Goal: Information Seeking & Learning: Find specific fact

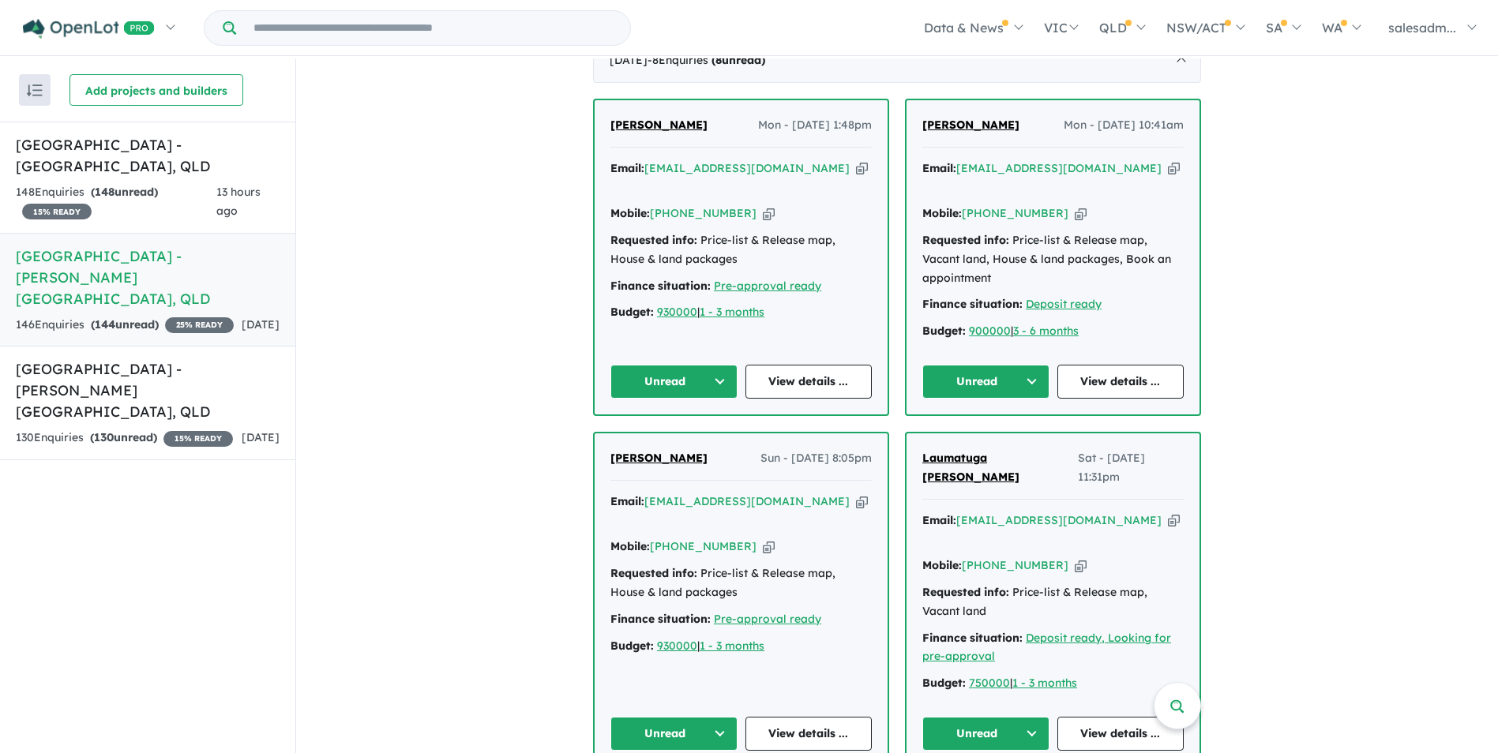
scroll to position [711, 0]
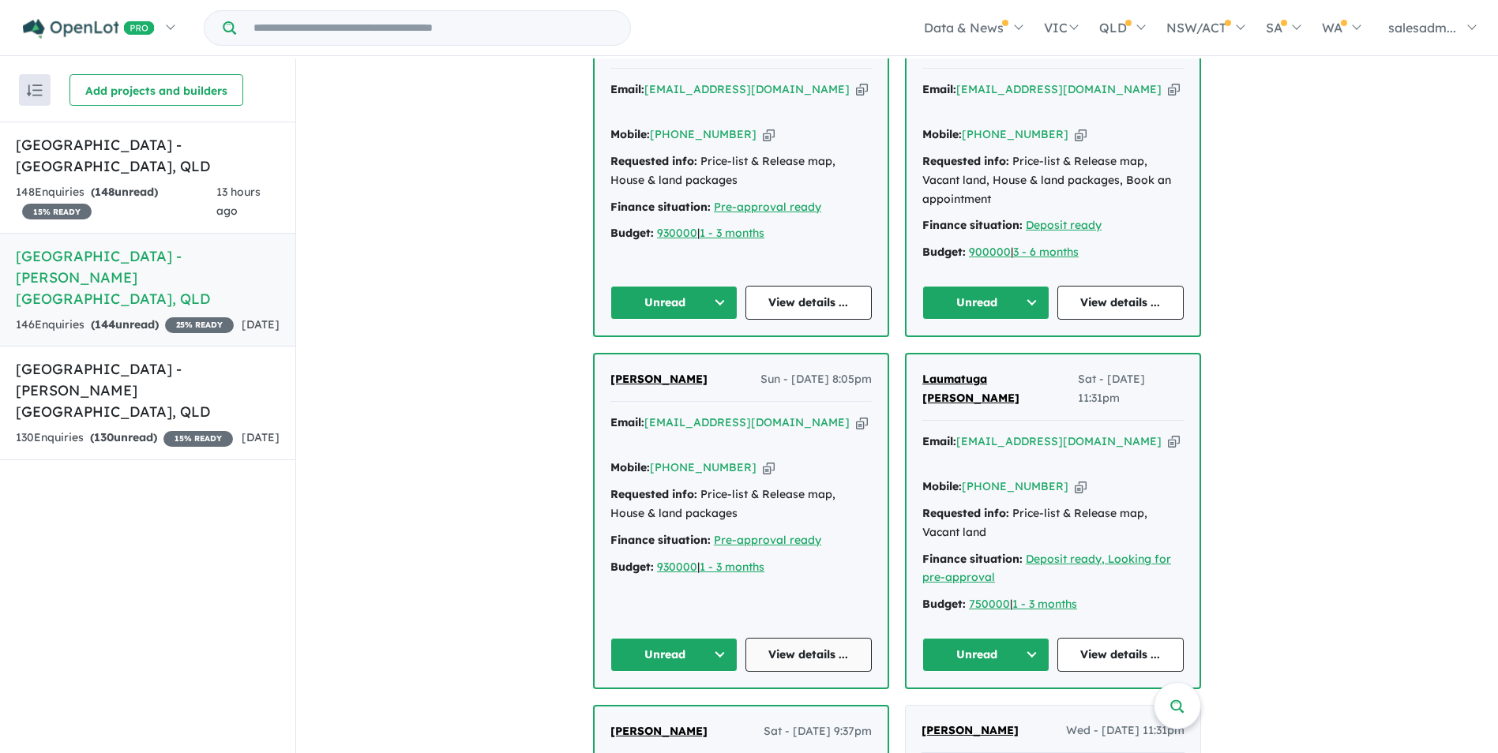
click at [805, 638] on link "View details ..." at bounding box center [808, 655] width 127 height 34
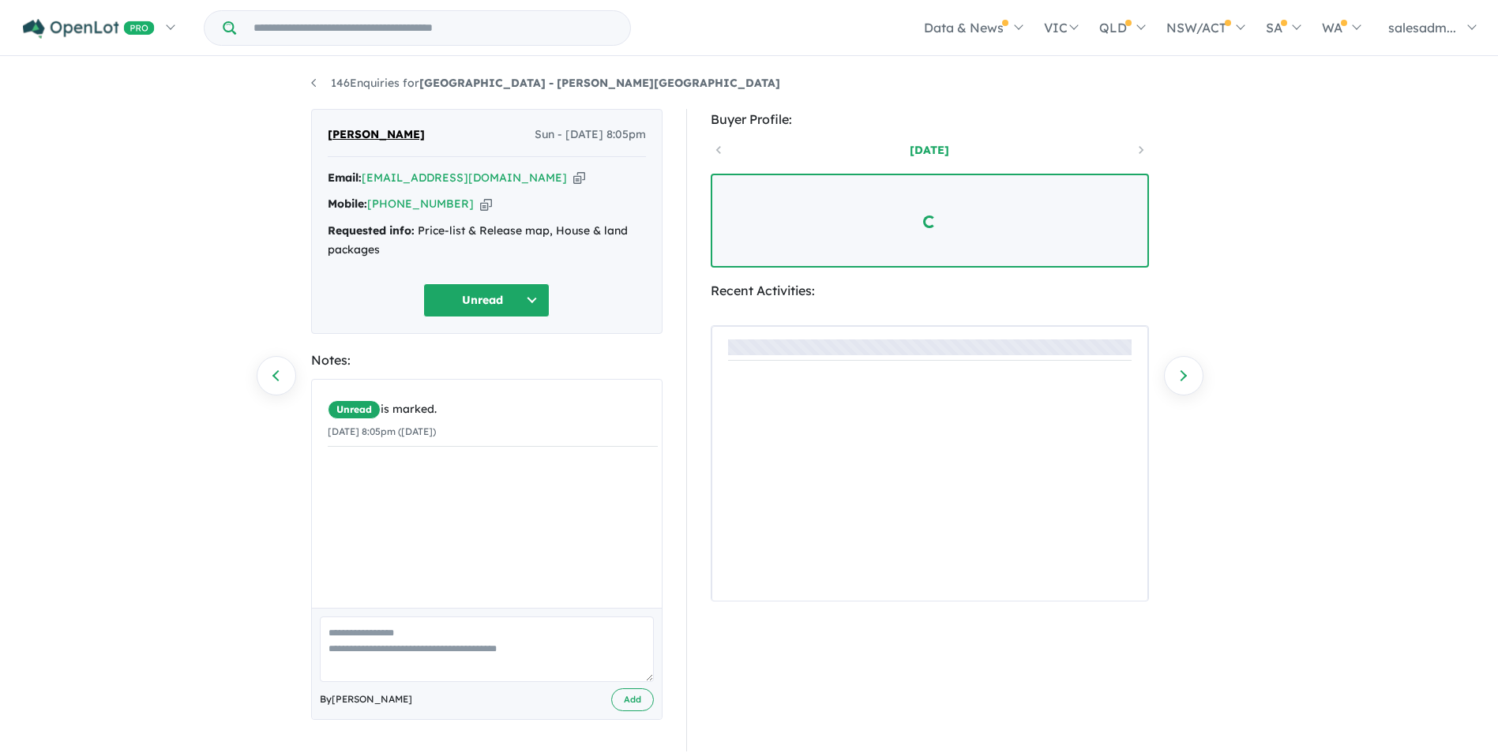
click at [480, 205] on icon "button" at bounding box center [486, 204] width 12 height 17
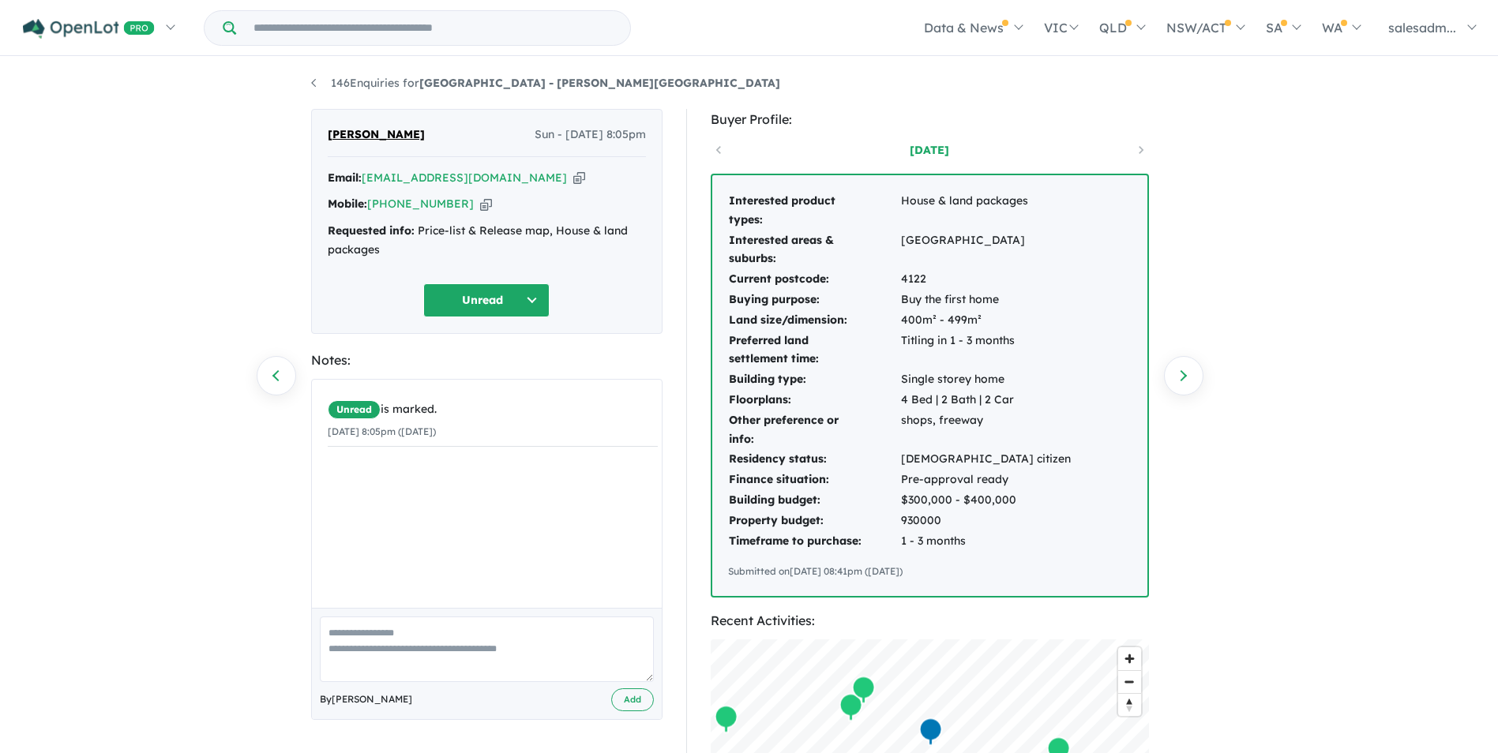
drag, startPoint x: 492, startPoint y: 177, endPoint x: 510, endPoint y: 180, distance: 18.4
click at [573, 177] on icon "button" at bounding box center [579, 178] width 12 height 17
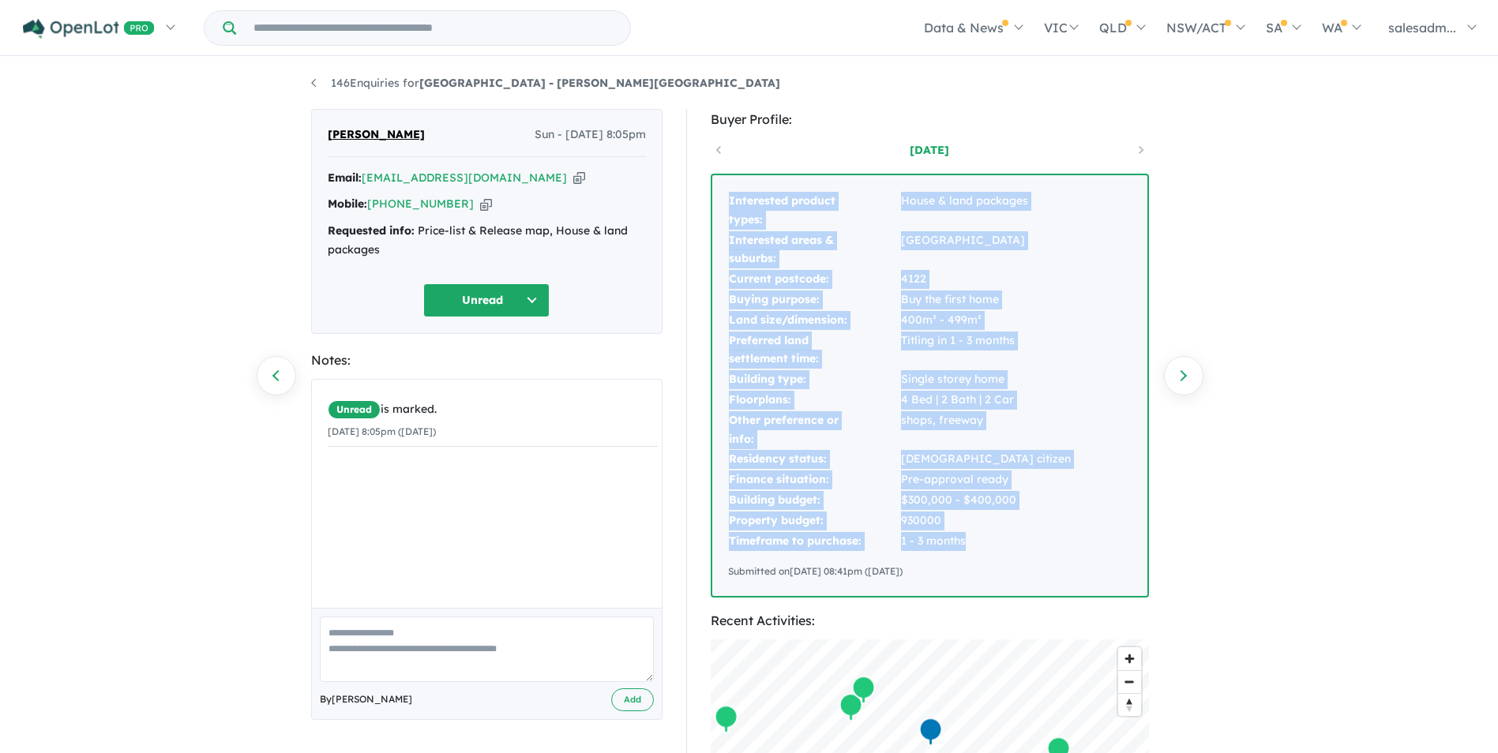
drag, startPoint x: 727, startPoint y: 200, endPoint x: 997, endPoint y: 534, distance: 430.0
click at [997, 534] on tbody "Interested product types: House & land packages Interested areas & suburbs: par…" at bounding box center [899, 371] width 343 height 360
copy tbody "Interested product types: House & land packages Interested areas & suburbs: par…"
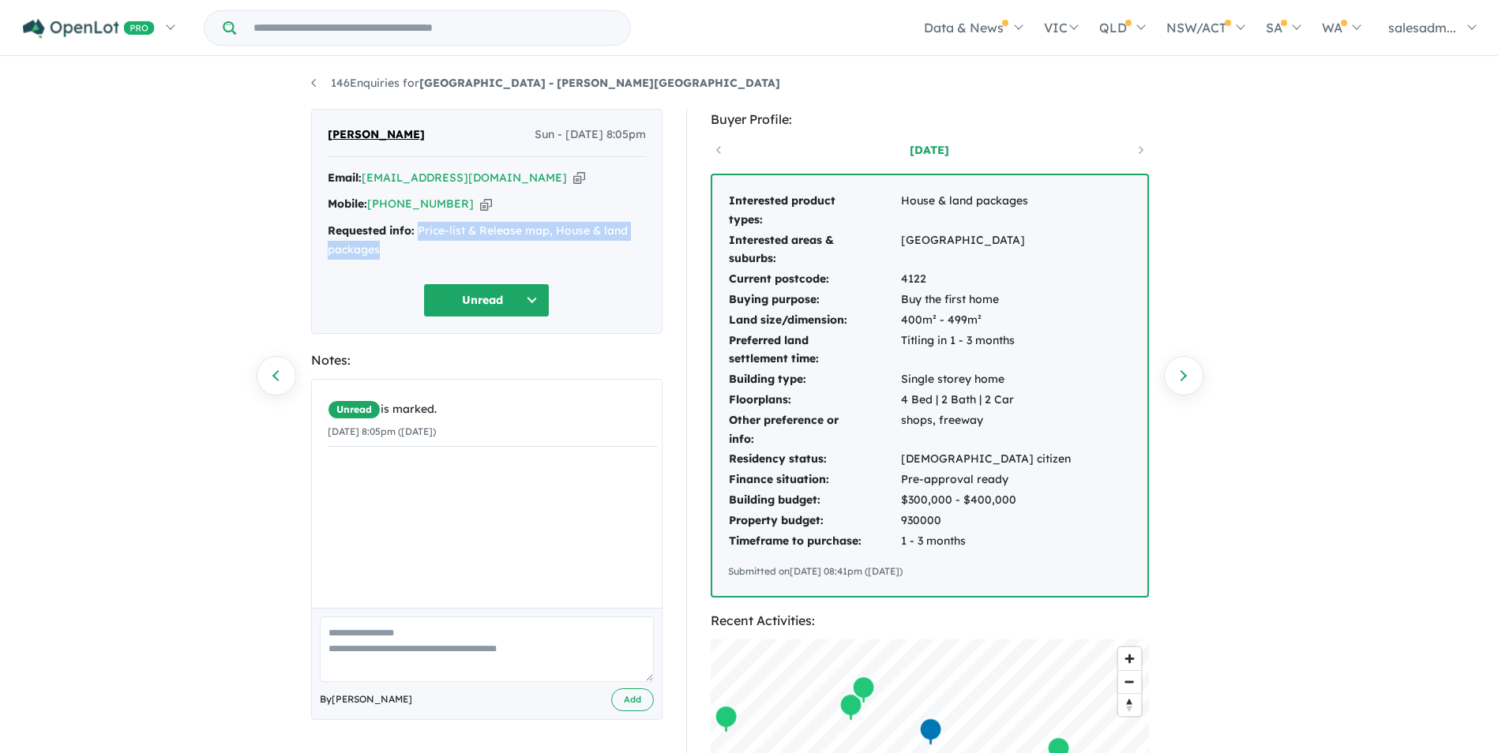
drag, startPoint x: 450, startPoint y: 245, endPoint x: 417, endPoint y: 234, distance: 34.7
click at [417, 234] on div "Requested info: Price-list & Release map, House & land packages" at bounding box center [487, 241] width 318 height 38
copy div "Price-list & Release map, House & land packages"
click at [343, 83] on link "146 Enquiries for [GEOGRAPHIC_DATA] - [PERSON_NAME][GEOGRAPHIC_DATA]" at bounding box center [545, 83] width 469 height 14
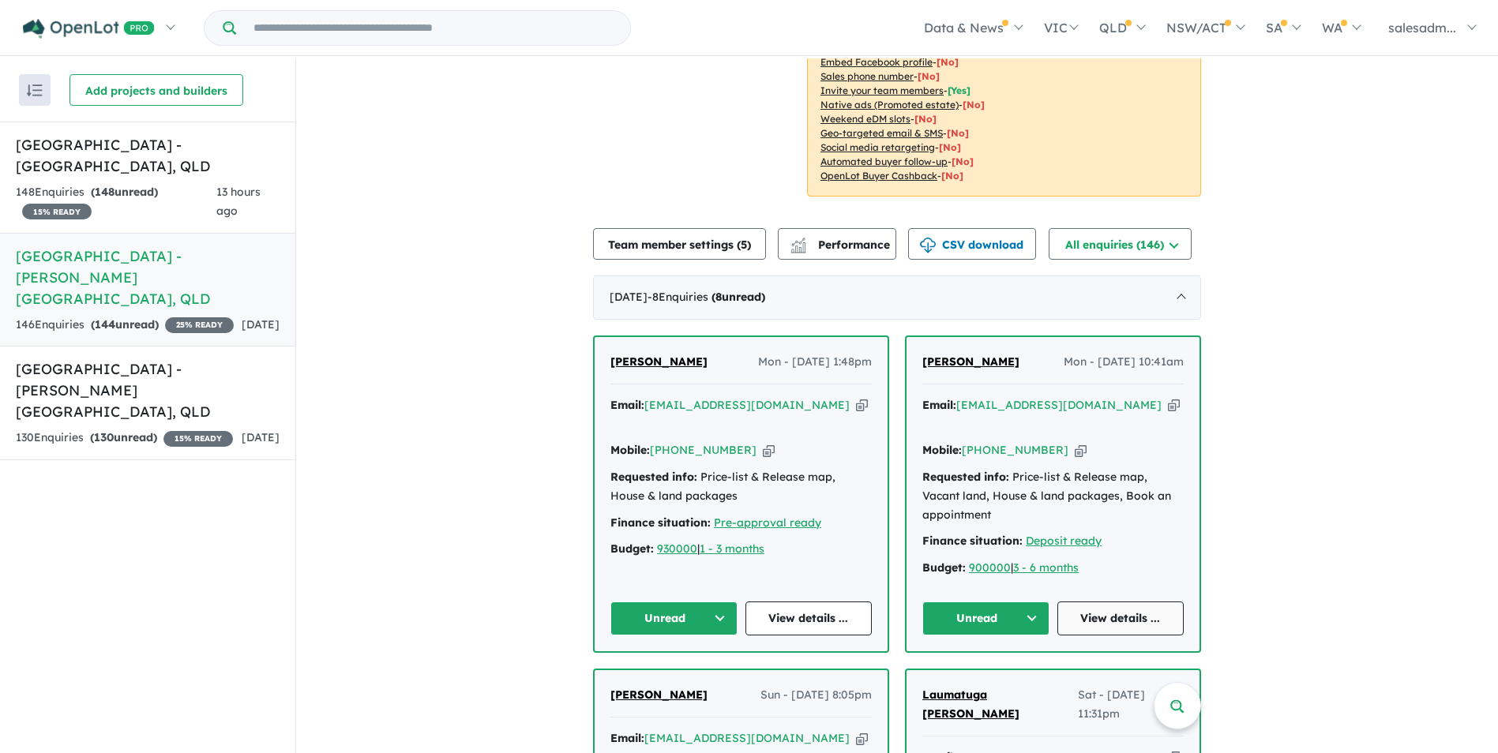
scroll to position [479, 0]
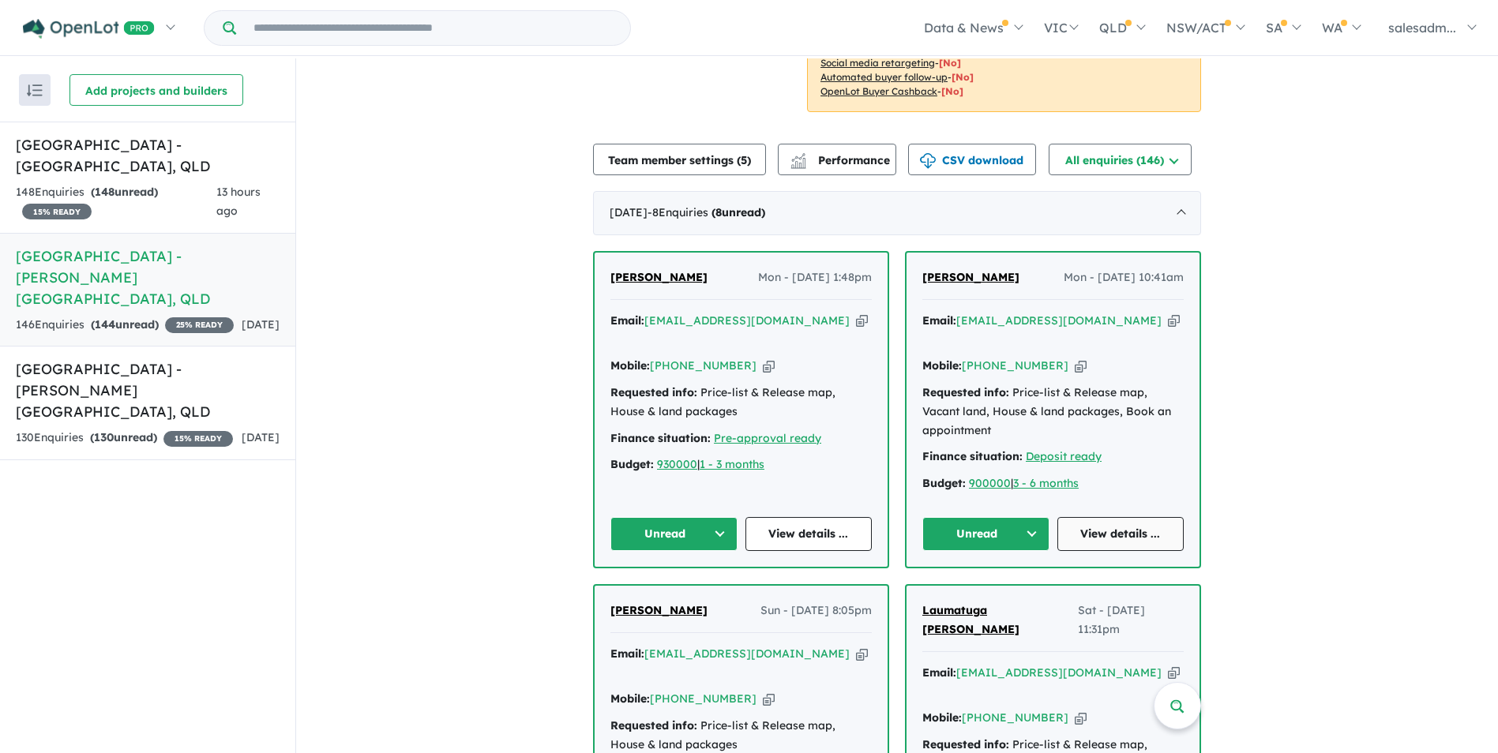
click at [1138, 517] on link "View details ..." at bounding box center [1120, 534] width 127 height 34
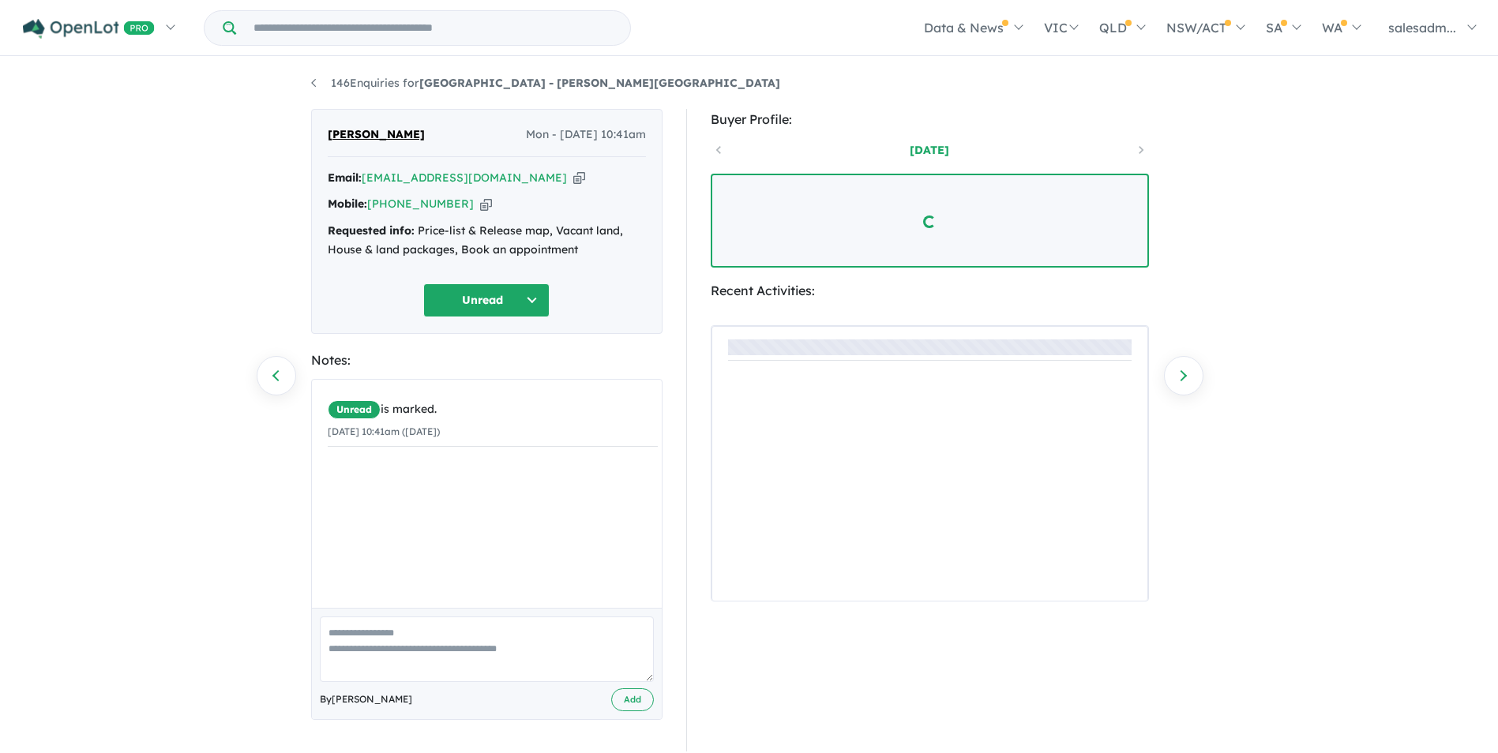
click at [573, 178] on icon "button" at bounding box center [579, 178] width 12 height 17
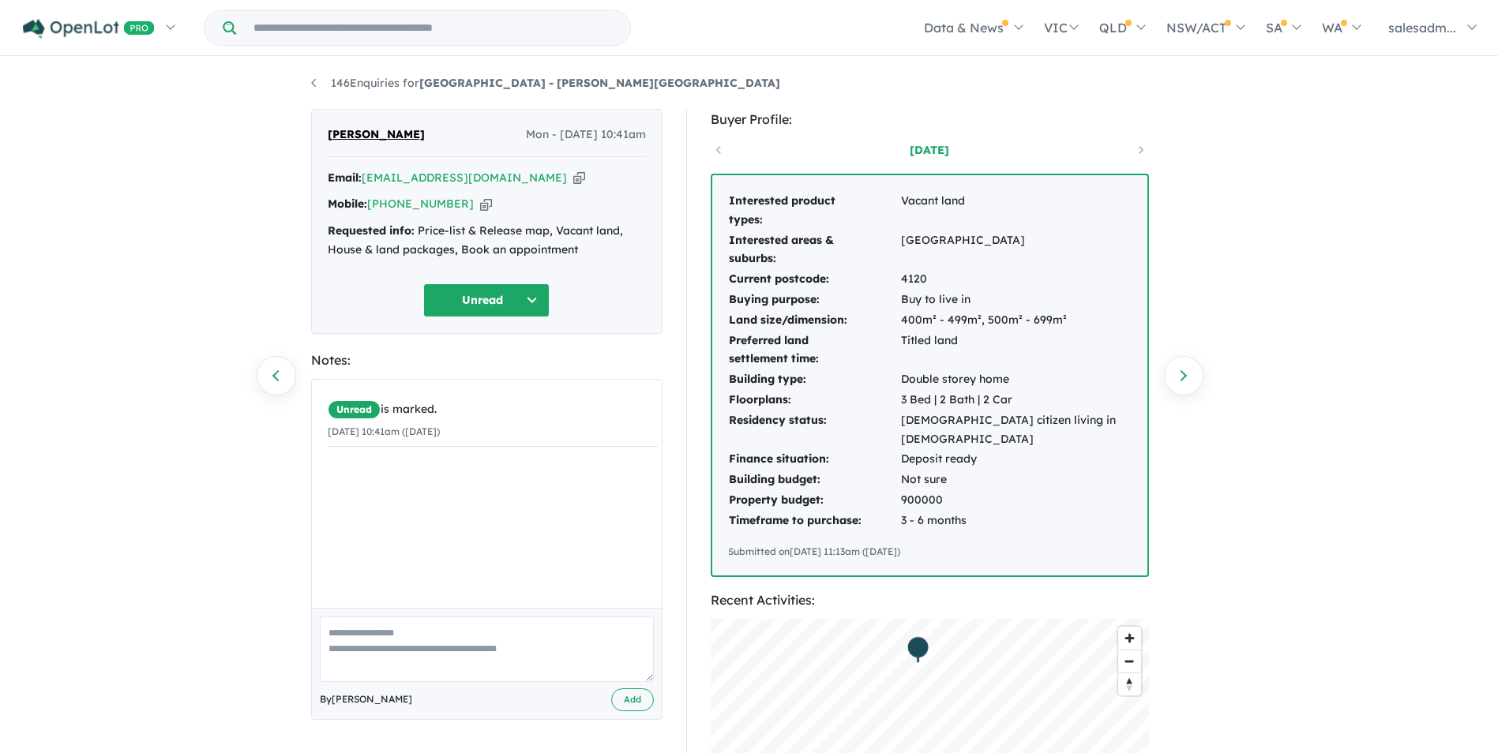
click at [459, 206] on div "Mobile: [PHONE_NUMBER] Copied!" at bounding box center [487, 204] width 318 height 19
click at [480, 205] on icon "button" at bounding box center [486, 204] width 12 height 17
drag, startPoint x: 496, startPoint y: 179, endPoint x: 868, endPoint y: 225, distance: 374.6
click at [573, 179] on icon "button" at bounding box center [579, 178] width 12 height 17
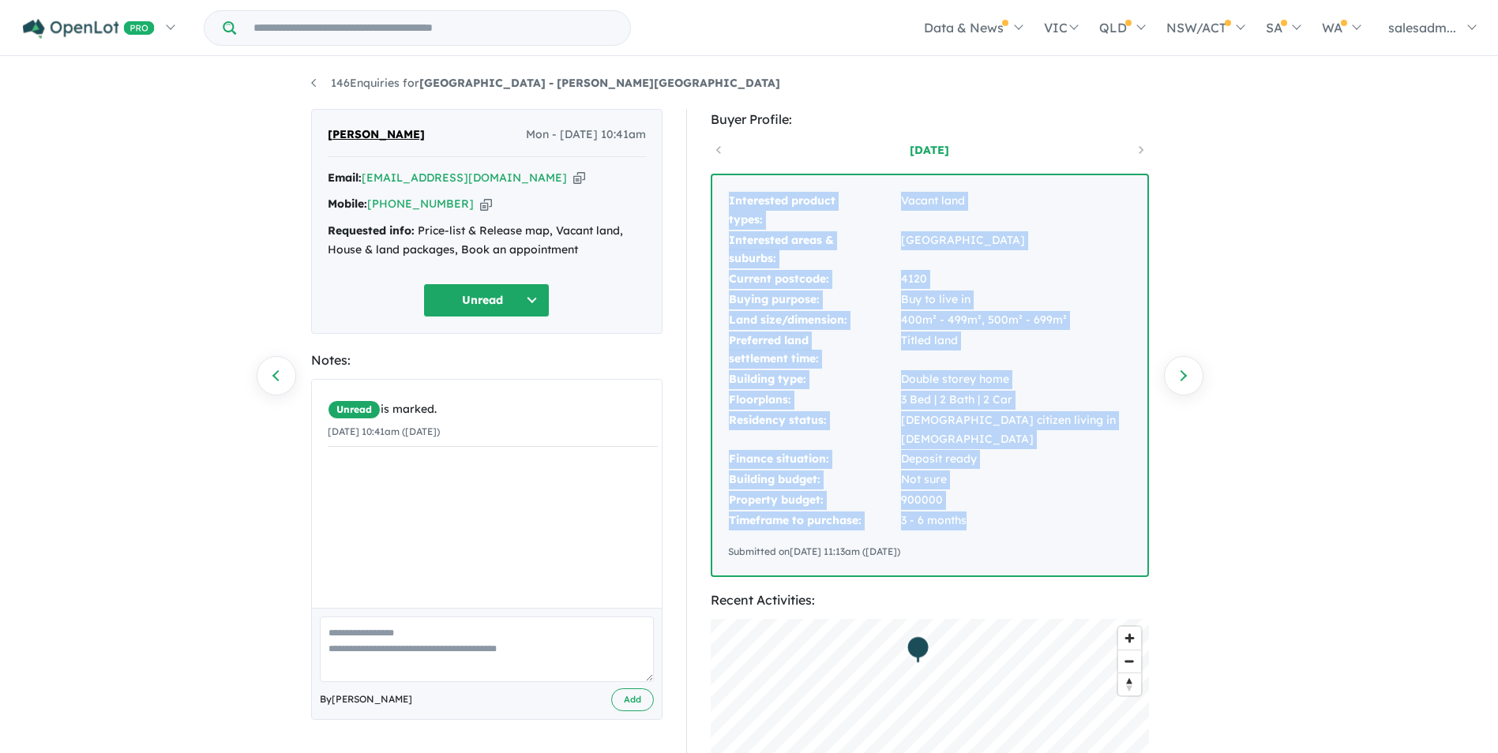
drag, startPoint x: 722, startPoint y: 197, endPoint x: 1003, endPoint y: 498, distance: 411.7
click at [1003, 498] on div "Interested product types: Vacant land Interested areas & suburbs: [GEOGRAPHIC_D…" at bounding box center [929, 375] width 435 height 400
copy tbody "Interested product types: Vacant land Interested areas & suburbs: [GEOGRAPHIC_D…"
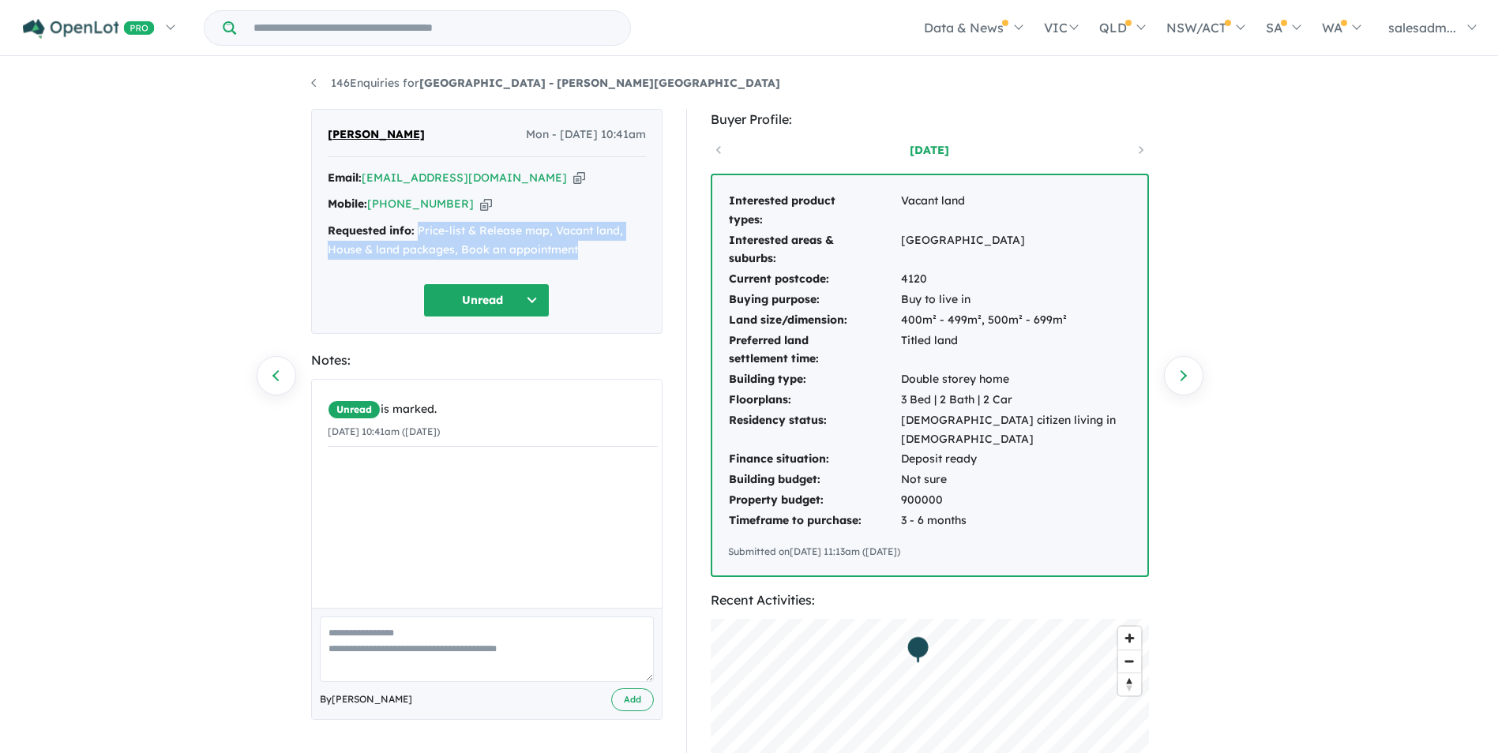
drag, startPoint x: 581, startPoint y: 247, endPoint x: 419, endPoint y: 225, distance: 163.3
click at [419, 225] on div "Requested info: Price-list & Release map, Vacant land, House & land packages, B…" at bounding box center [487, 241] width 318 height 38
copy div "Price-list & Release map, Vacant land, House & land packages, Book an appointme…"
click at [123, 219] on div "146 Enquiries for [GEOGRAPHIC_DATA] - [PERSON_NAME][GEOGRAPHIC_DATA] Previous e…" at bounding box center [749, 406] width 1498 height 697
click at [349, 77] on link "146 Enquiries for [GEOGRAPHIC_DATA] - [PERSON_NAME][GEOGRAPHIC_DATA]" at bounding box center [545, 83] width 469 height 14
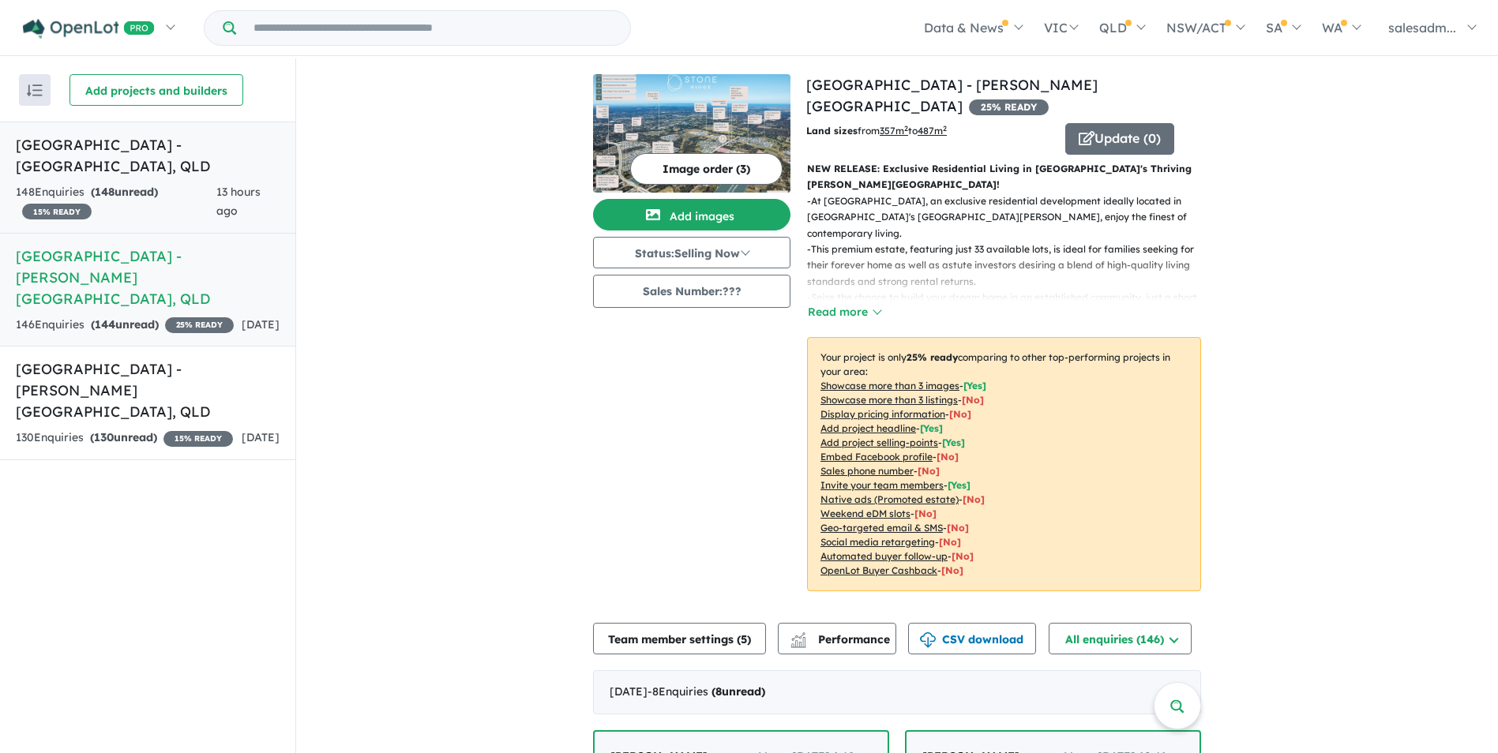
click at [85, 146] on h5 "[GEOGRAPHIC_DATA] - [GEOGRAPHIC_DATA] , [GEOGRAPHIC_DATA]" at bounding box center [148, 155] width 264 height 43
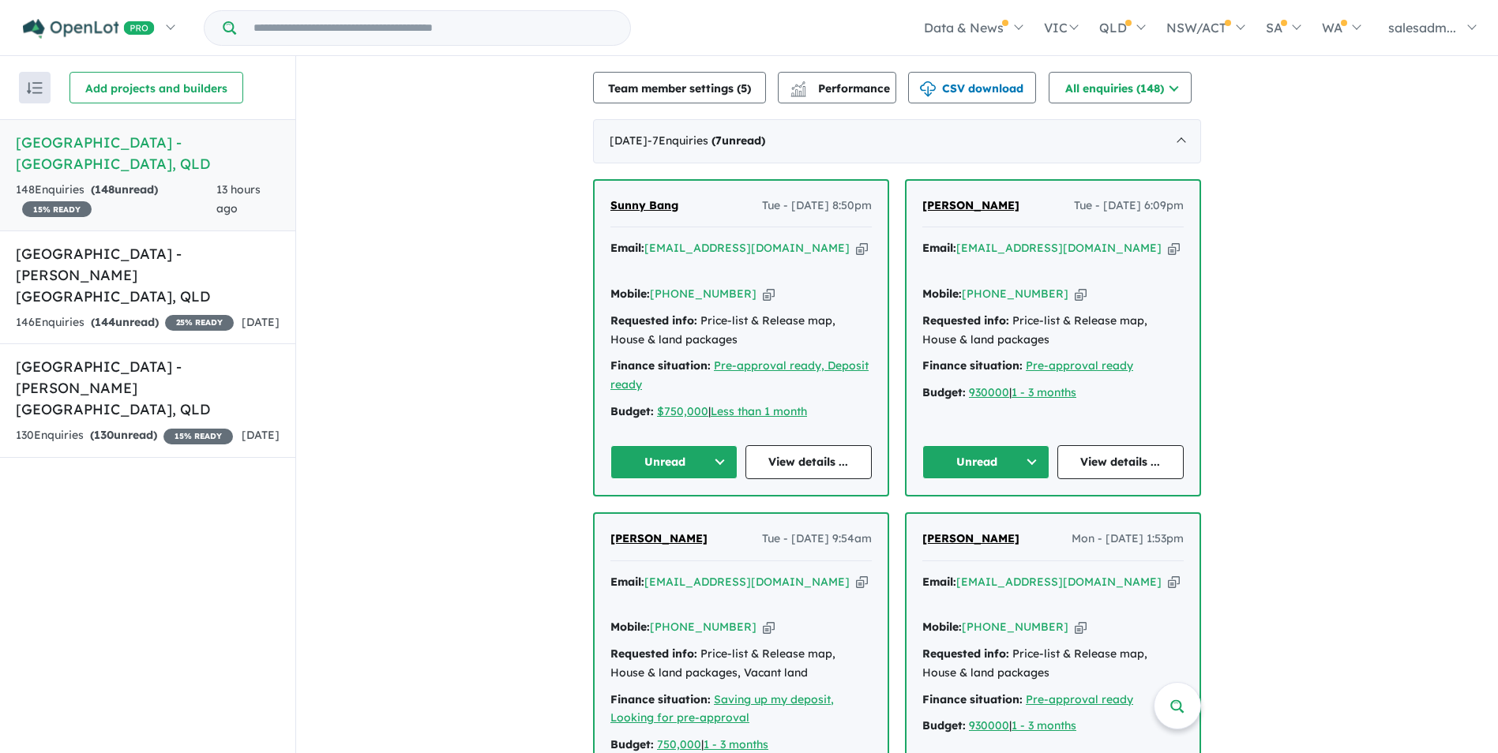
scroll to position [395, 0]
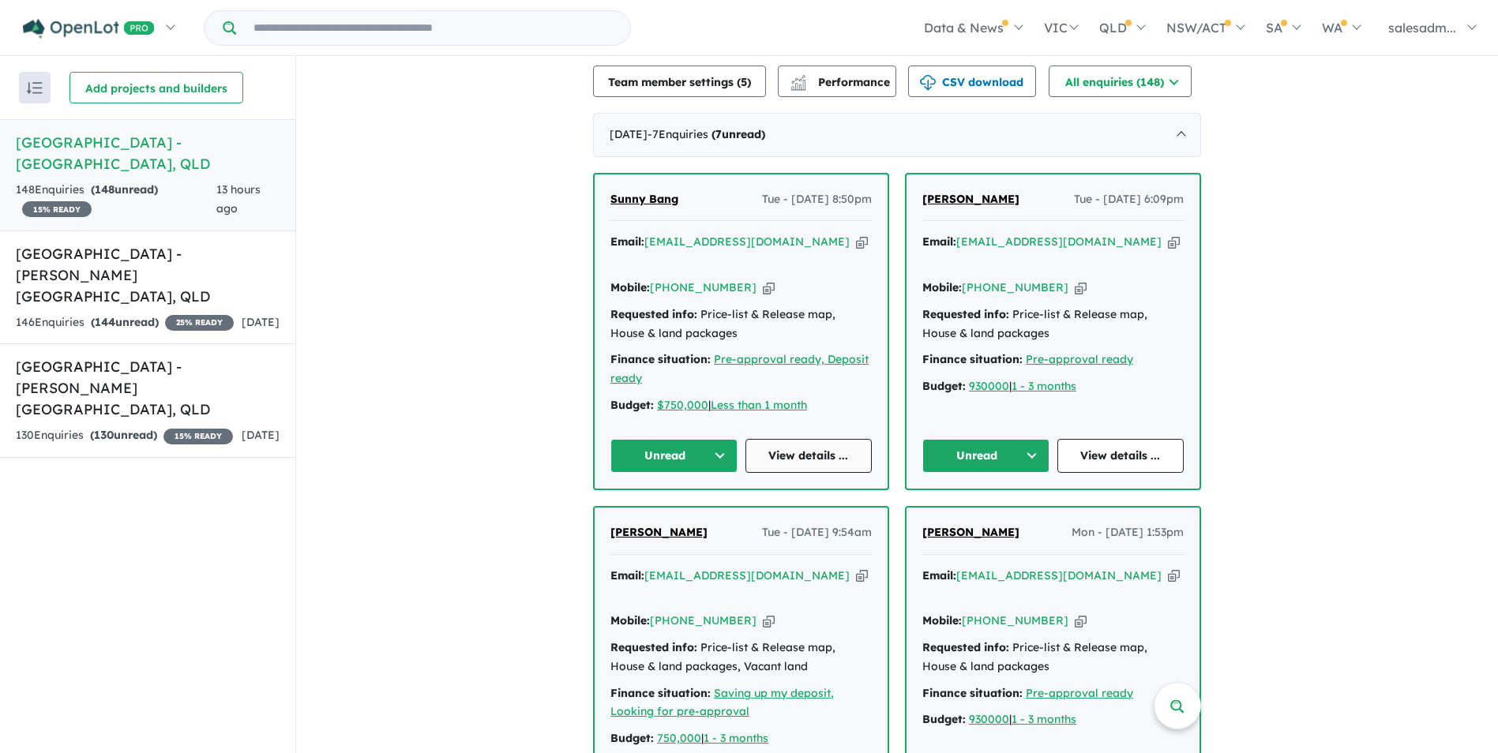
click at [809, 439] on link "View details ..." at bounding box center [808, 456] width 127 height 34
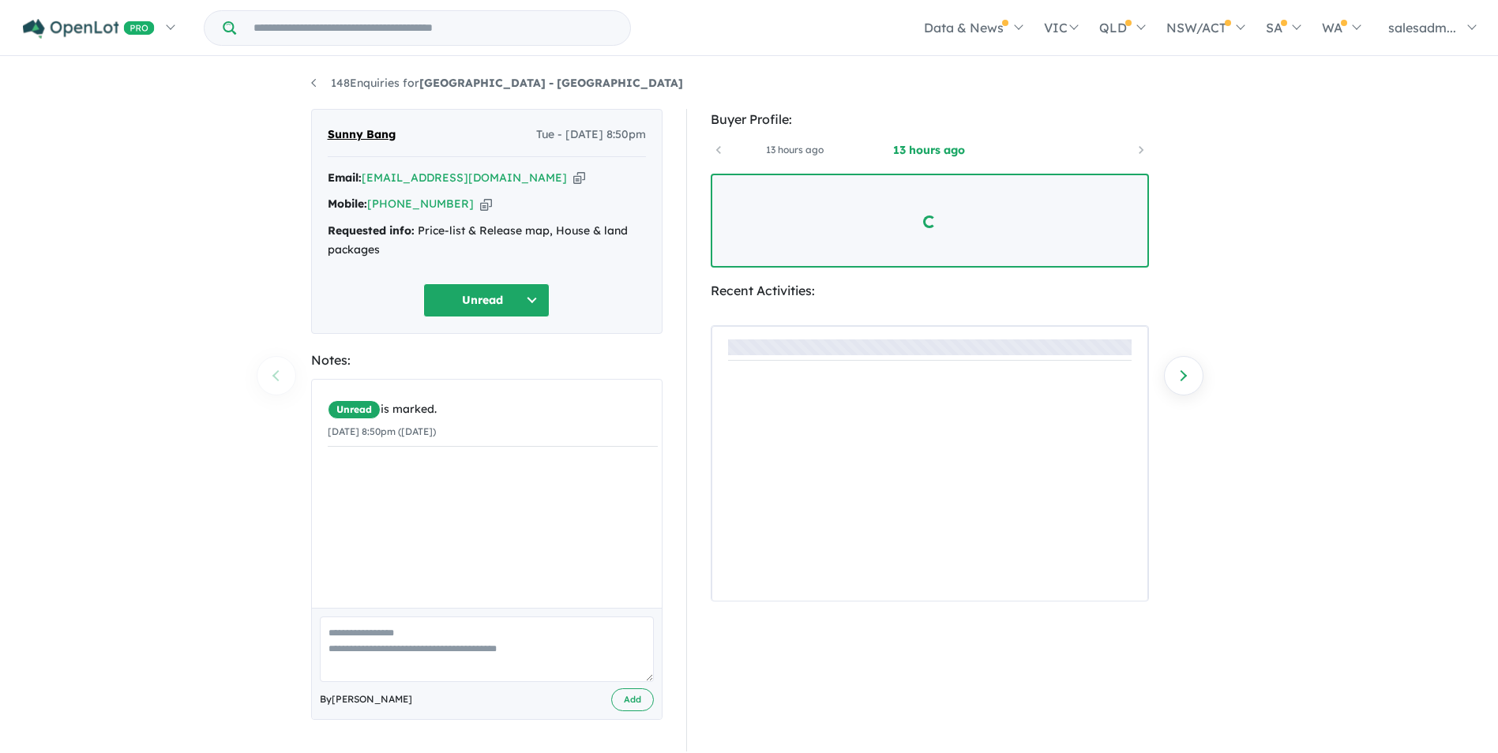
click at [573, 177] on icon "button" at bounding box center [579, 178] width 12 height 17
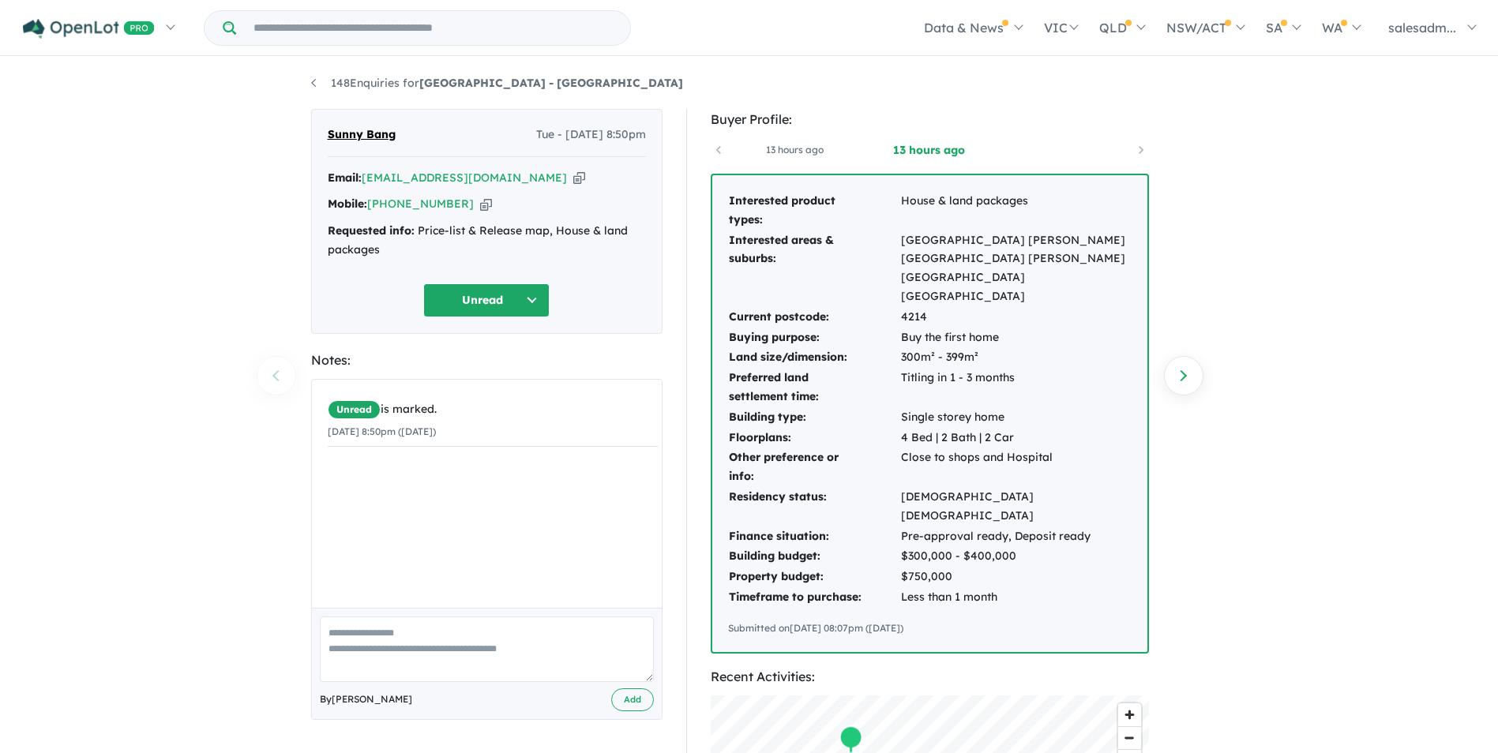
drag, startPoint x: 413, startPoint y: 304, endPoint x: 298, endPoint y: 320, distance: 115.6
click at [299, 320] on div "Sunny Bang Tue - 07/10/2025, 8:50pm Email: crazykoreanimo@gmail.com Copied! Mob…" at bounding box center [486, 659] width 375 height 1101
click at [480, 204] on icon "button" at bounding box center [486, 204] width 12 height 17
click at [573, 177] on icon "button" at bounding box center [579, 178] width 12 height 17
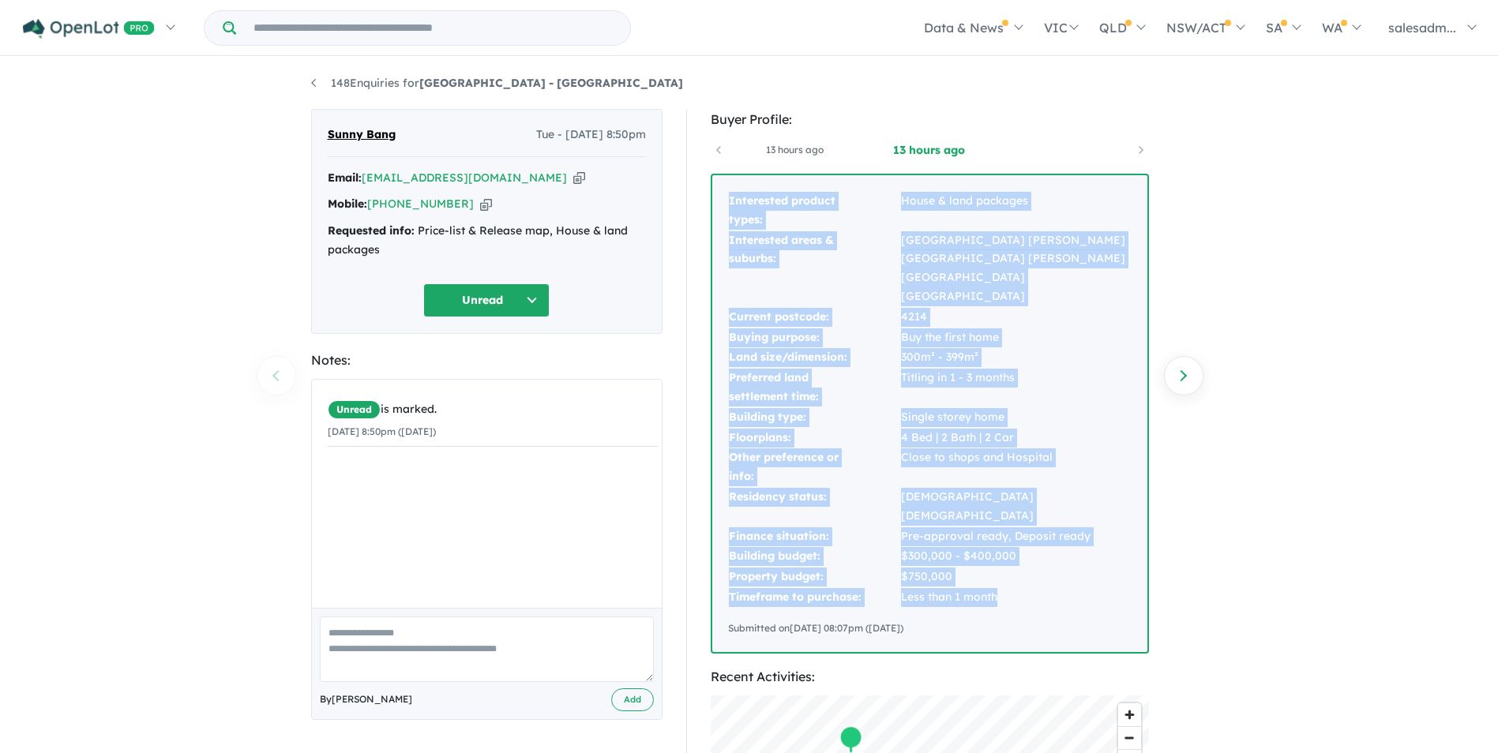
drag, startPoint x: 726, startPoint y: 194, endPoint x: 998, endPoint y: 541, distance: 440.8
click at [998, 541] on div "Interested product types: House & land packages Interested areas & suburbs: Par…" at bounding box center [929, 413] width 435 height 477
copy tbody "Interested product types: House & land packages Interested areas & suburbs: Par…"
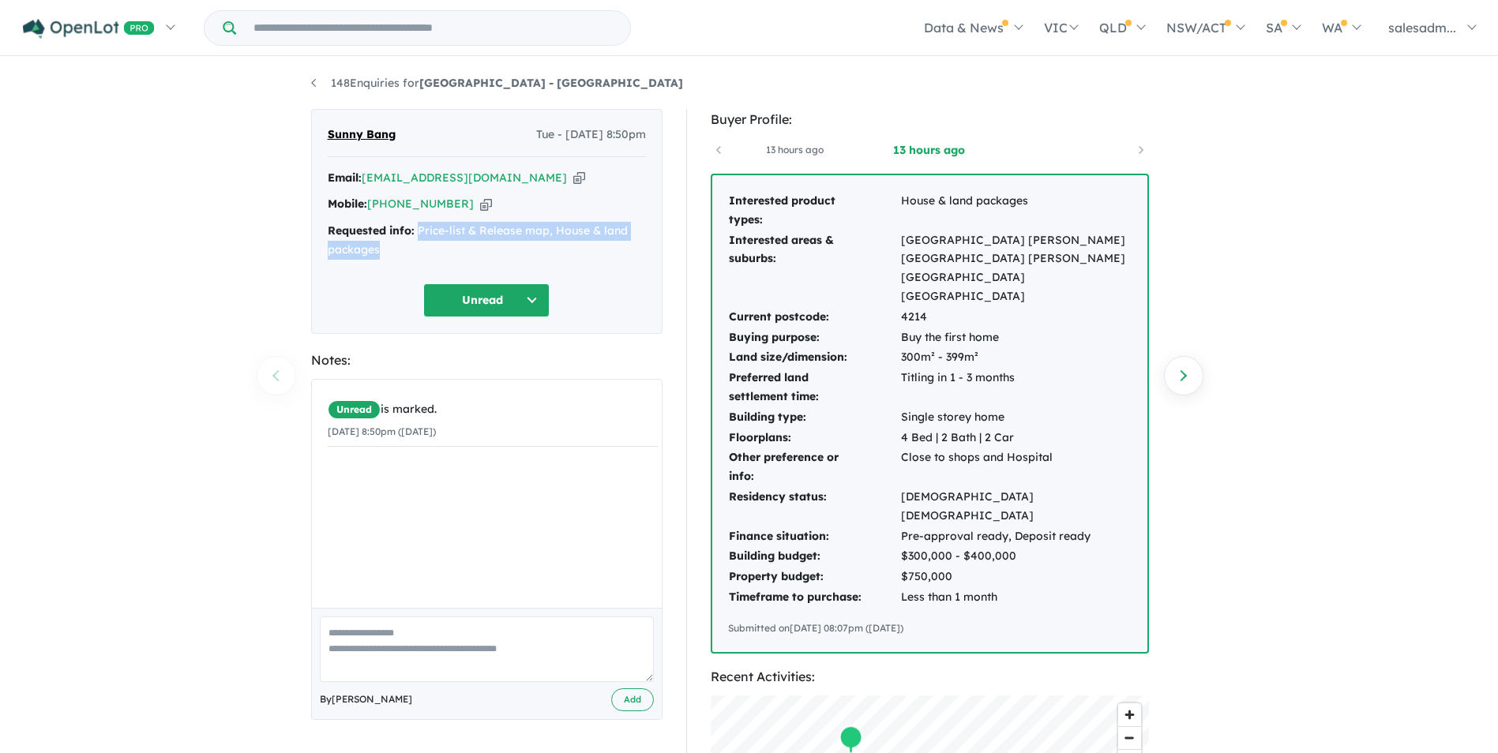
drag, startPoint x: 438, startPoint y: 243, endPoint x: 419, endPoint y: 231, distance: 22.8
click at [419, 231] on div "Requested info: Price-list & Release map, House & land packages" at bounding box center [487, 241] width 318 height 38
copy div "Price-list & Release map, House & land packages"
